Goal: Task Accomplishment & Management: Manage account settings

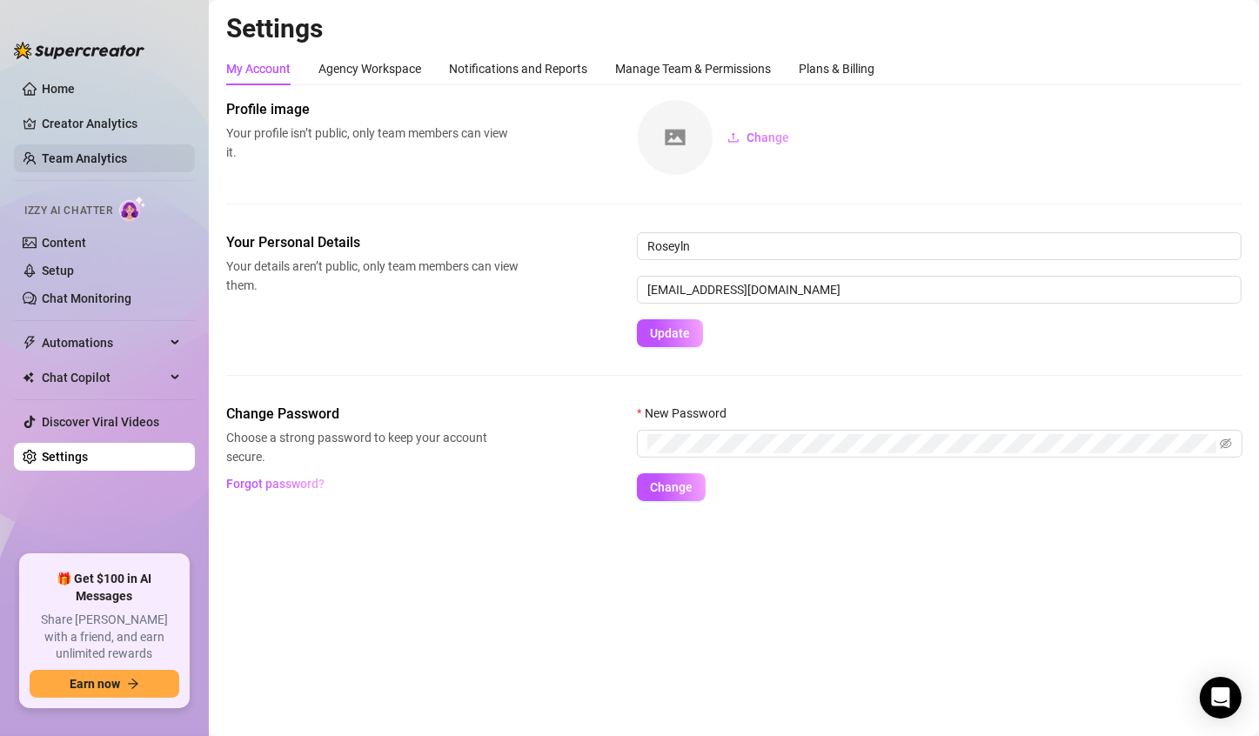
click at [87, 160] on link "Team Analytics" at bounding box center [84, 158] width 85 height 14
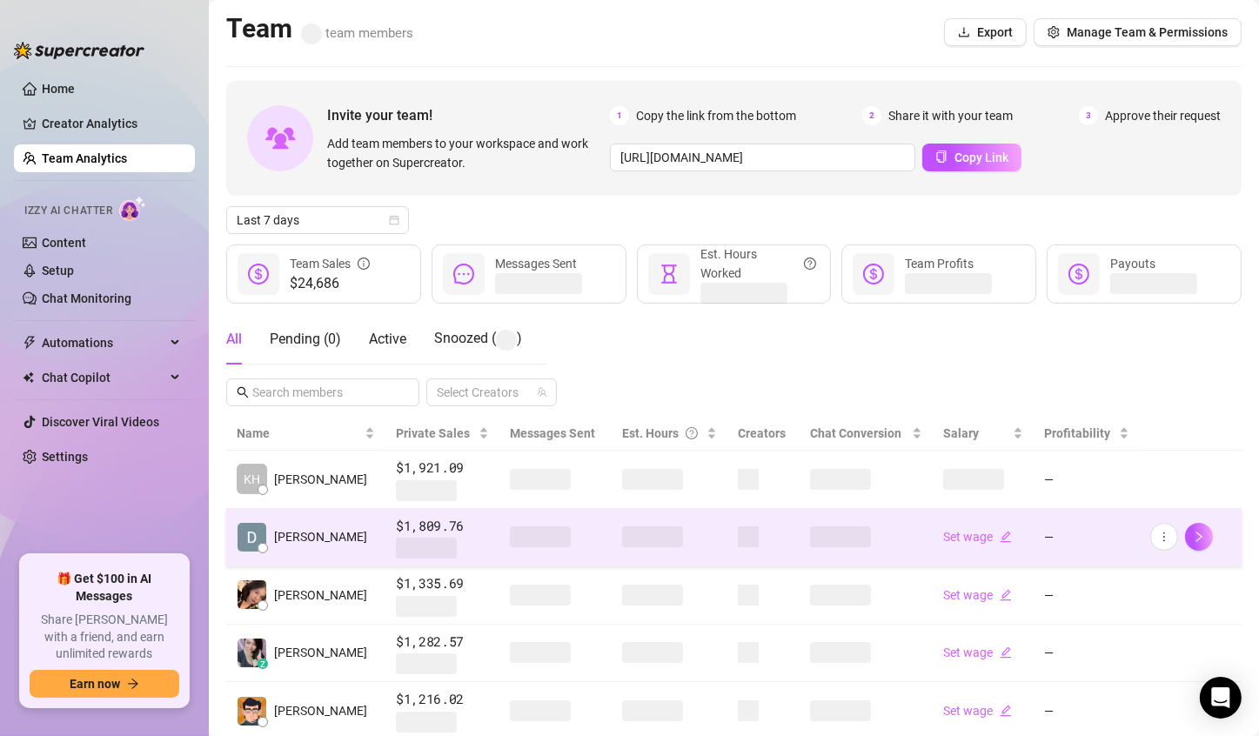
scroll to position [87, 0]
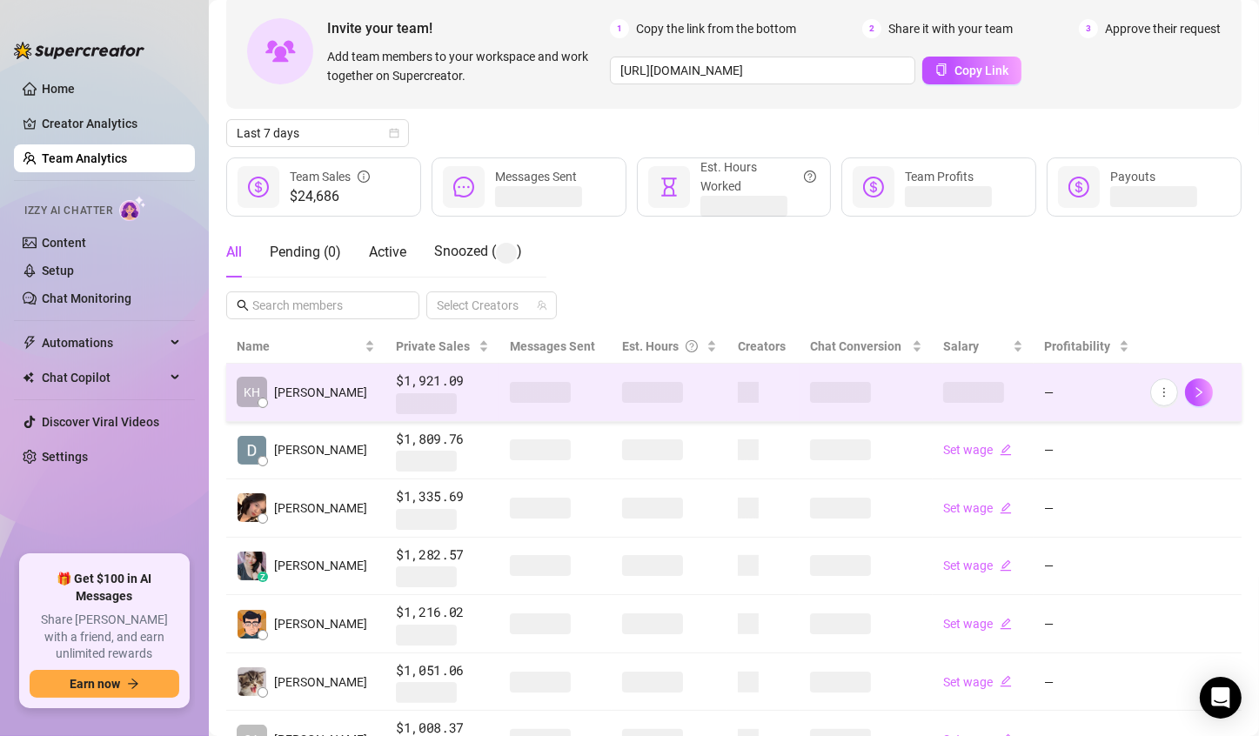
click at [632, 395] on span at bounding box center [652, 392] width 61 height 21
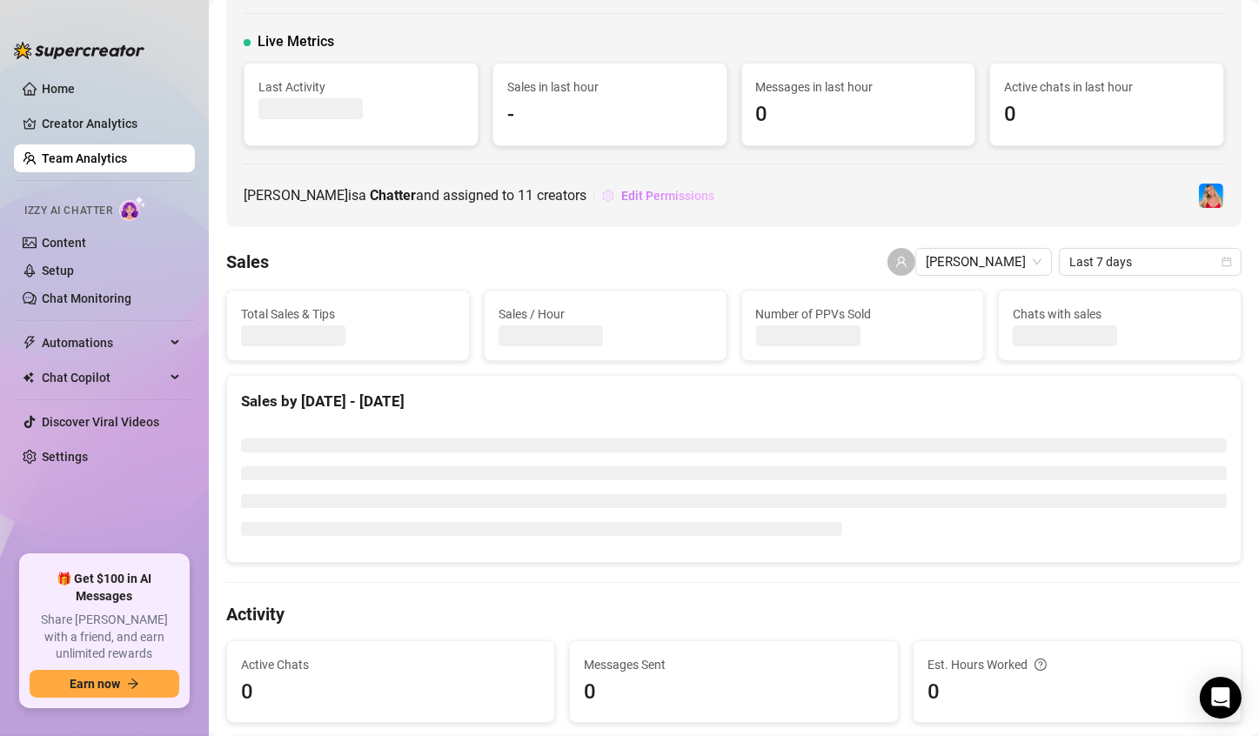
click at [612, 206] on button "Edit Permissions" at bounding box center [658, 196] width 114 height 28
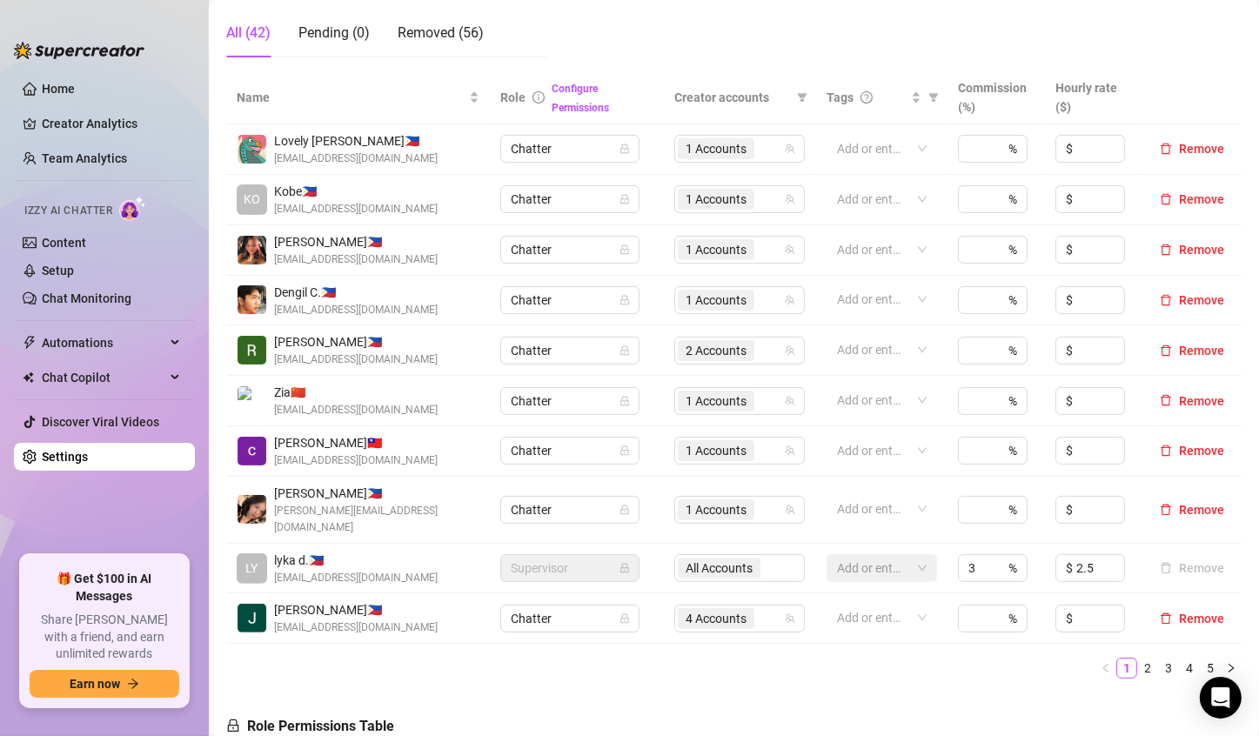
scroll to position [348, 0]
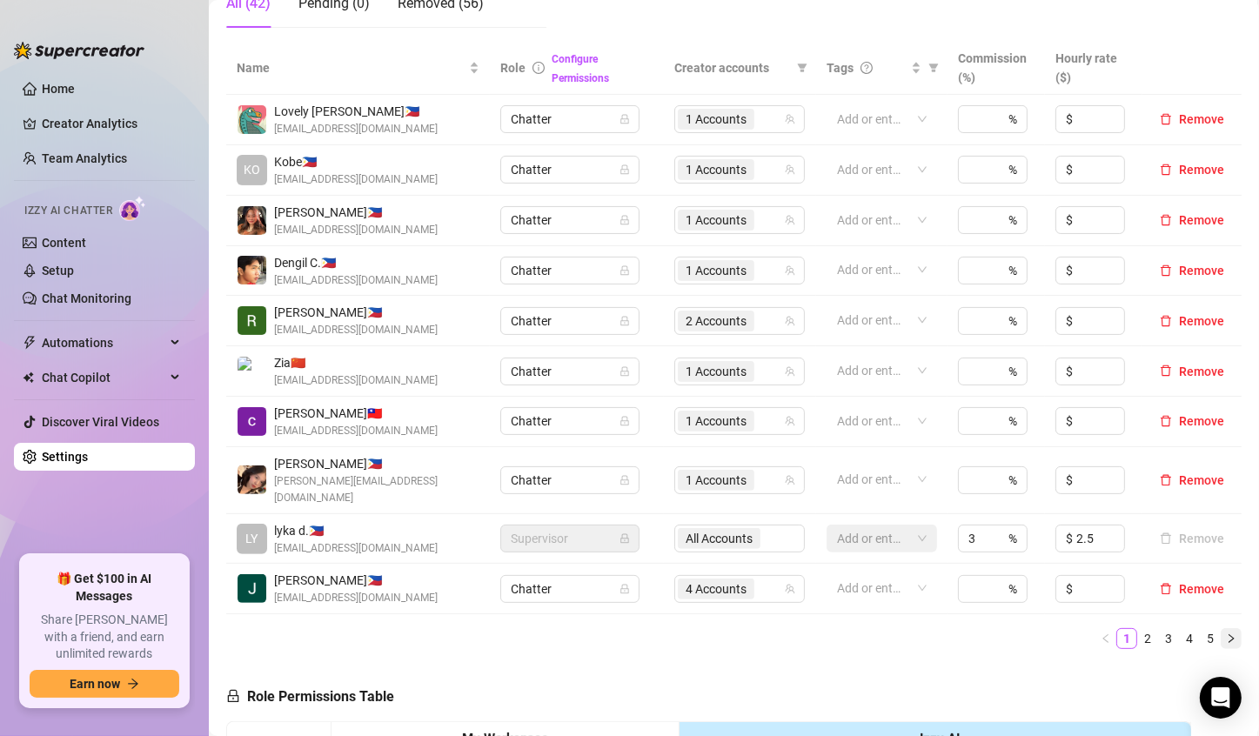
click at [1226, 633] on icon "right" at bounding box center [1231, 638] width 10 height 10
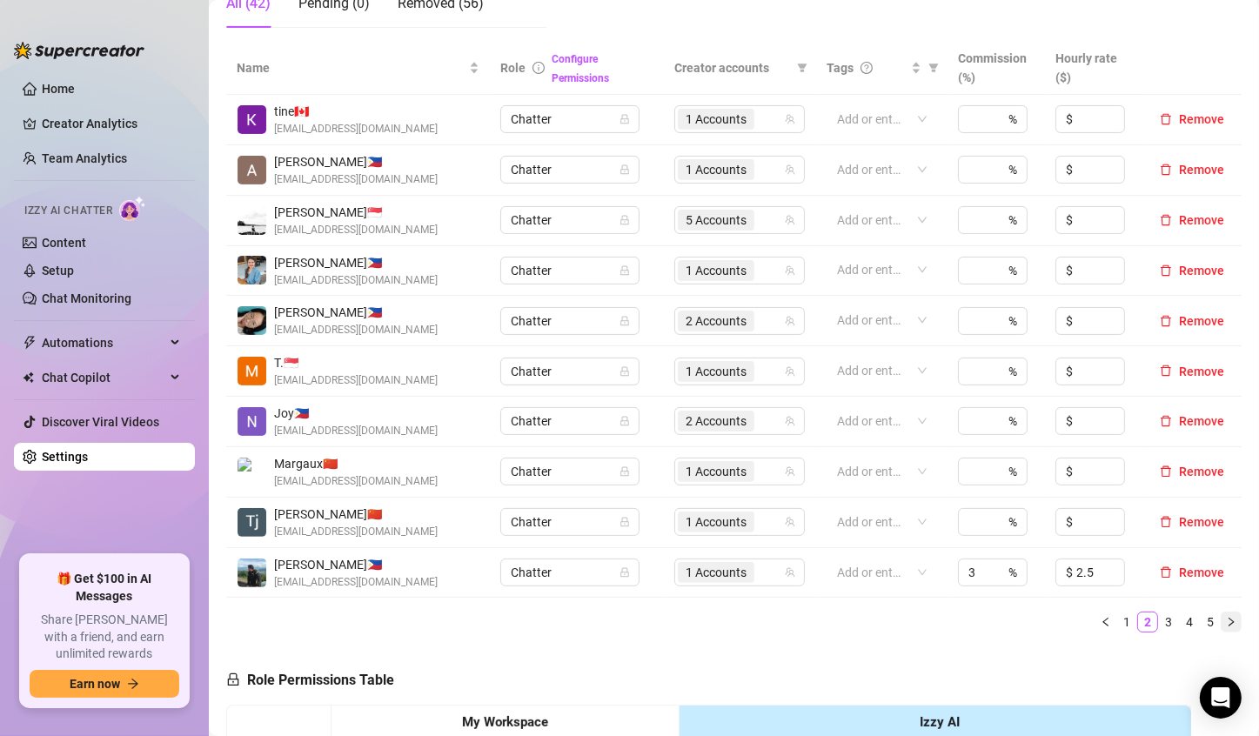
click at [1226, 620] on icon "right" at bounding box center [1231, 622] width 10 height 10
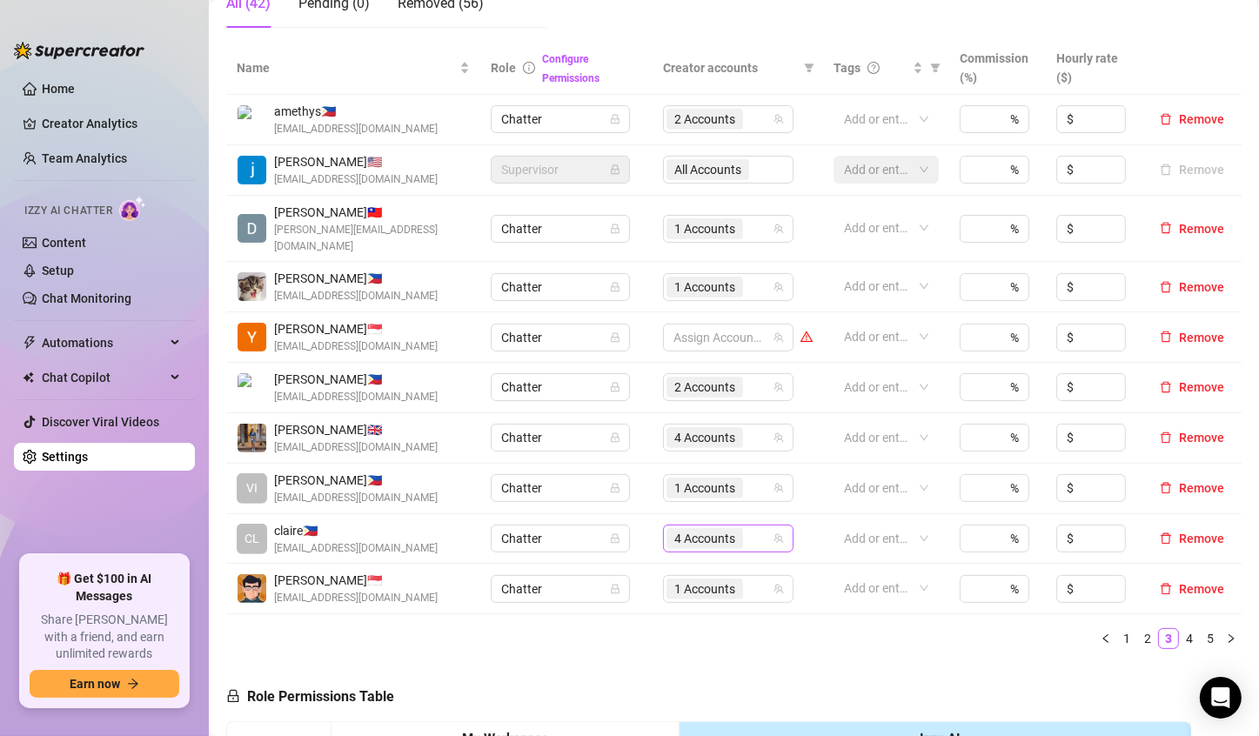
click at [686, 529] on span "4 Accounts" at bounding box center [704, 538] width 61 height 19
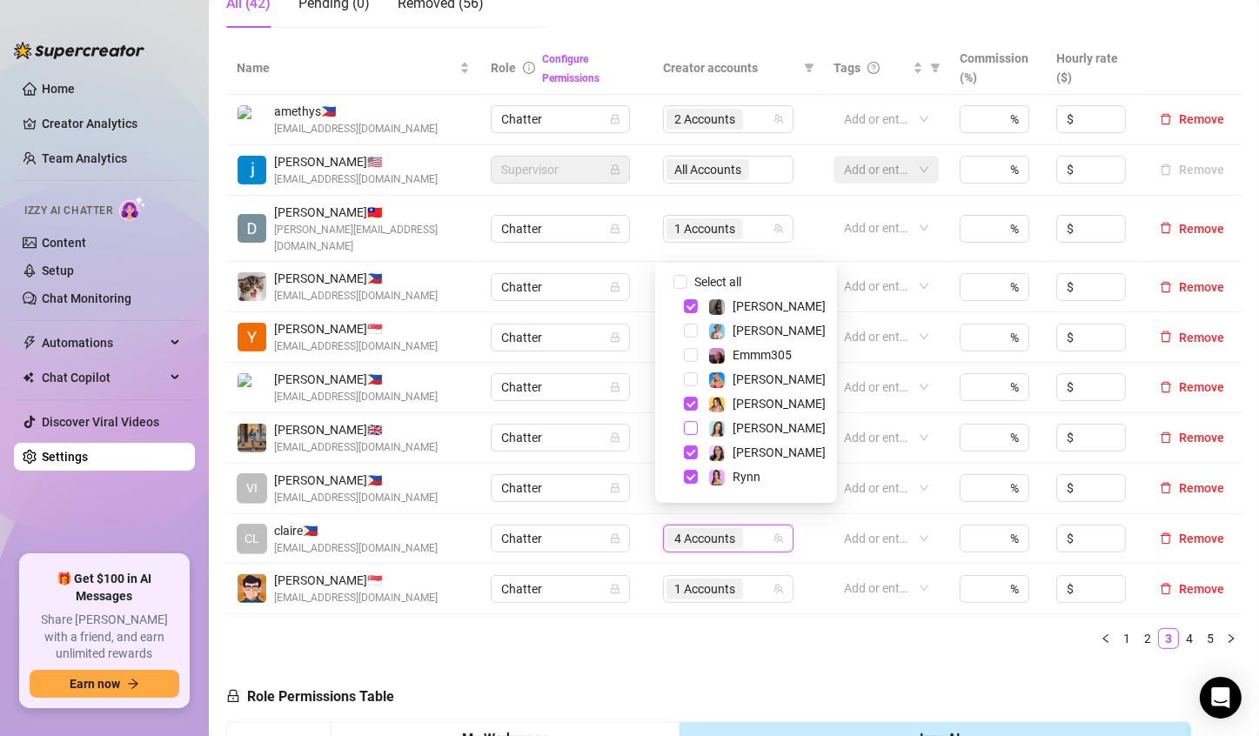
click at [689, 426] on span "Select tree node" at bounding box center [691, 428] width 14 height 14
